Goal: Information Seeking & Learning: Learn about a topic

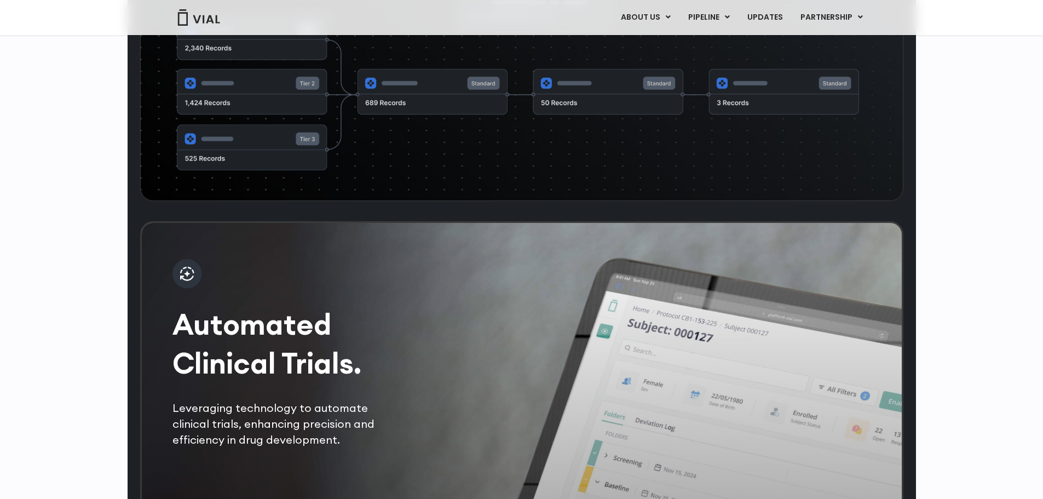
scroll to position [2081, 0]
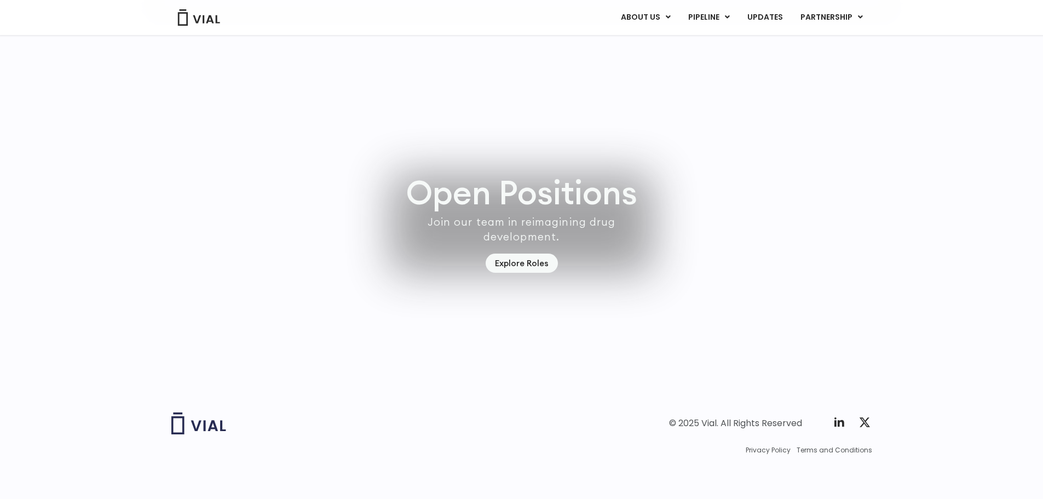
scroll to position [3135, 0]
